Goal: Transaction & Acquisition: Download file/media

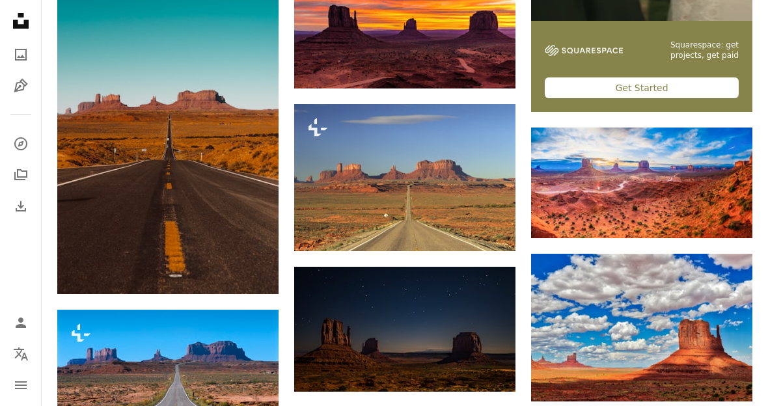
scroll to position [523, 0]
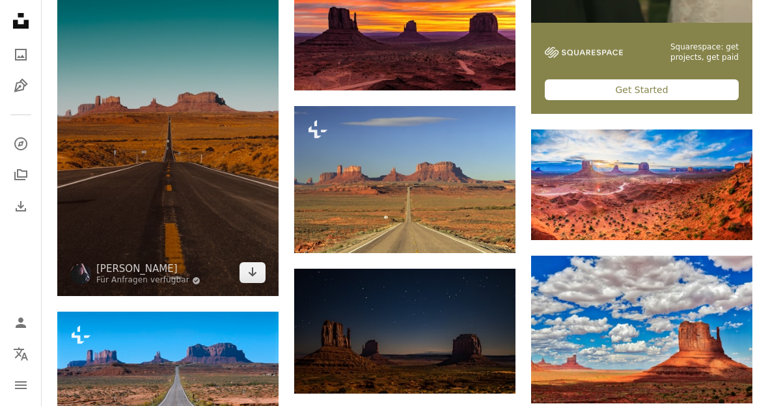
click at [126, 142] on img at bounding box center [167, 130] width 221 height 331
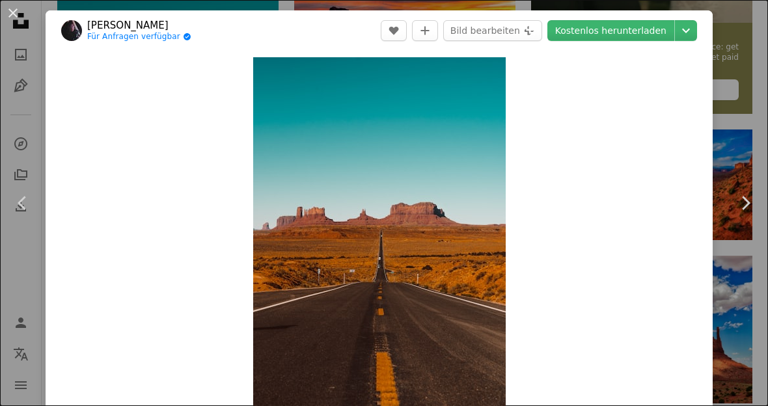
click at [744, 97] on div "An X shape Chevron left Chevron right [PERSON_NAME] Für Anfragen verfügbar A ch…" at bounding box center [384, 203] width 768 height 406
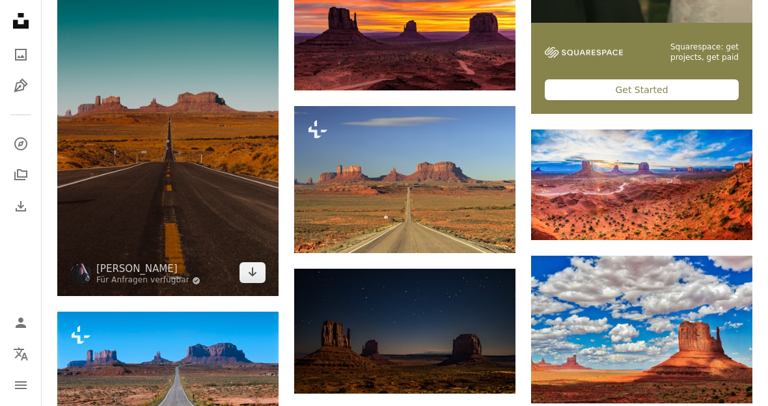
click at [129, 149] on img at bounding box center [167, 130] width 221 height 331
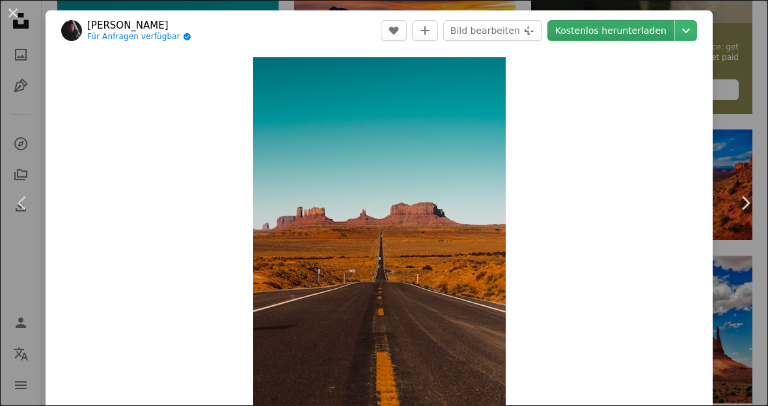
click at [648, 29] on link "Kostenlos herunterladen" at bounding box center [610, 30] width 127 height 21
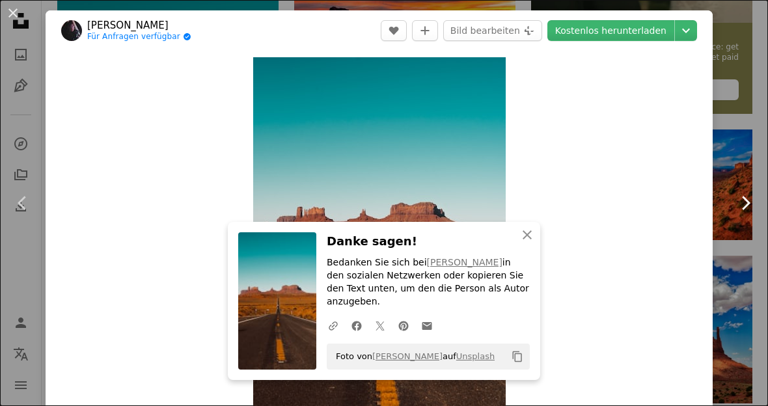
click at [744, 171] on link "Chevron right" at bounding box center [745, 203] width 46 height 125
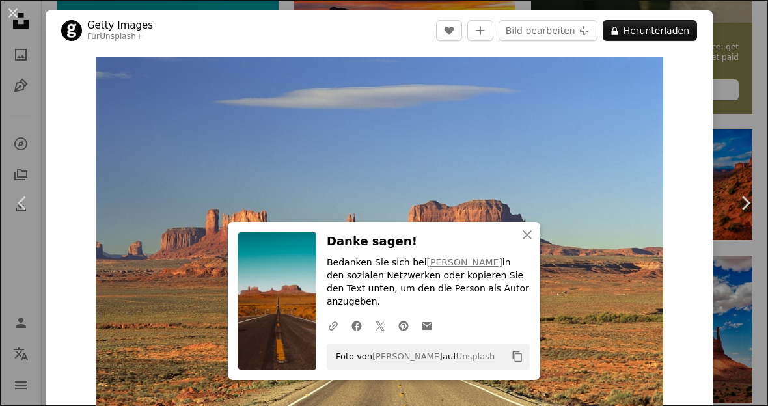
click at [752, 82] on div "An X shape Chevron left Chevron right Getty Images Für Unsplash+ A heart A plus…" at bounding box center [384, 203] width 768 height 406
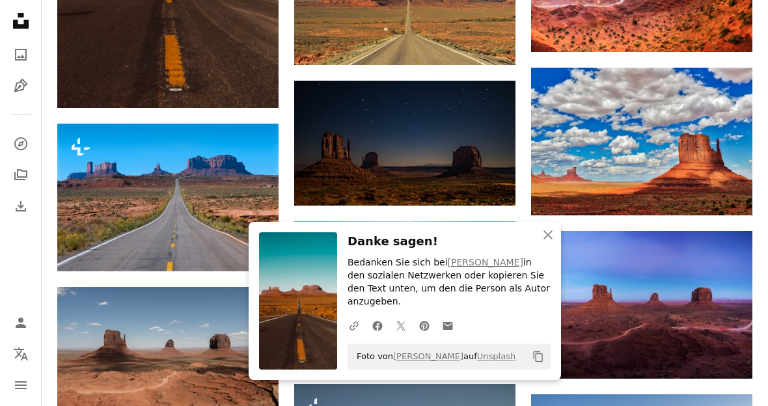
scroll to position [711, 0]
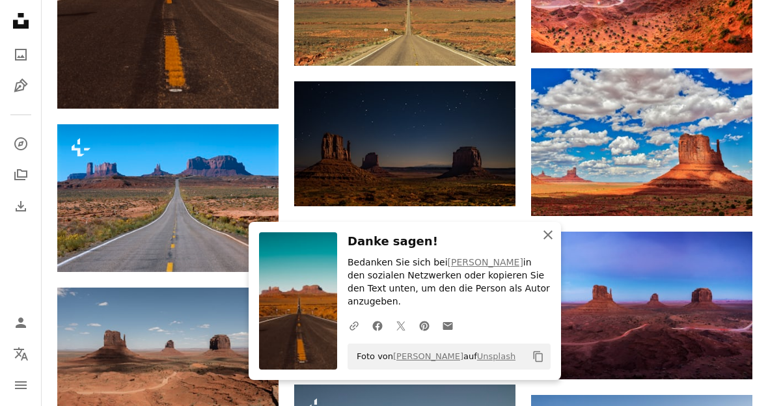
click at [557, 248] on button "An X shape Schließen" at bounding box center [548, 235] width 26 height 26
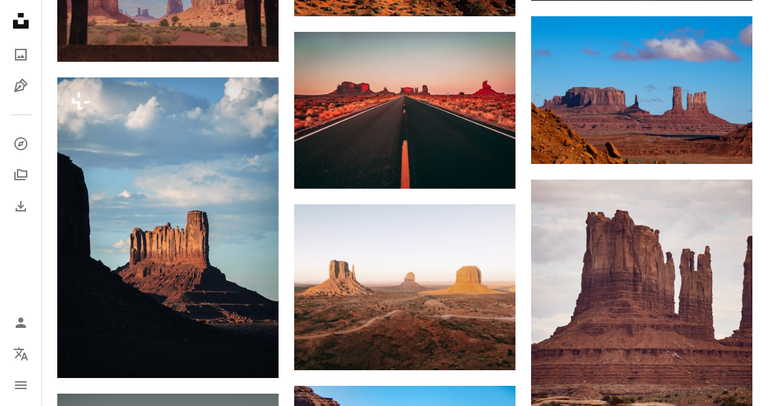
scroll to position [4678, 0]
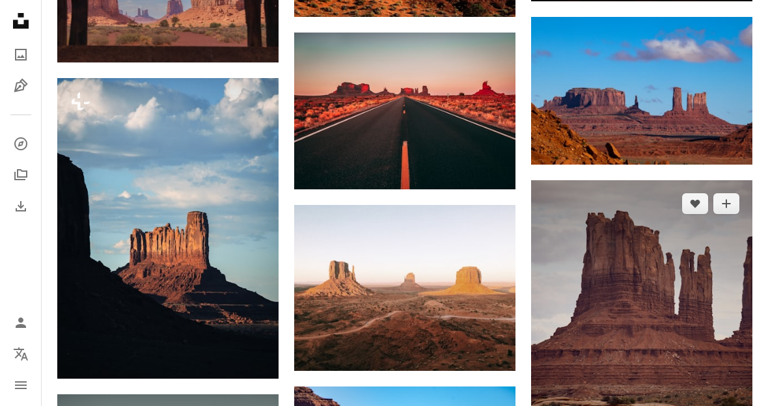
click at [692, 315] on img at bounding box center [641, 335] width 221 height 310
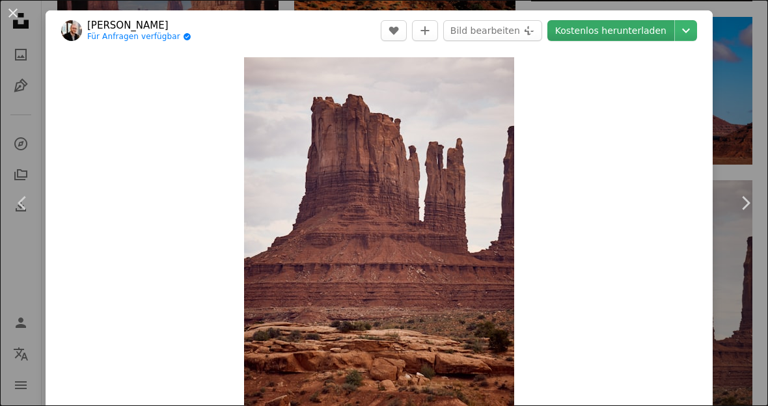
click at [637, 21] on link "Kostenlos herunterladen" at bounding box center [610, 30] width 127 height 21
